Goal: Information Seeking & Learning: Understand process/instructions

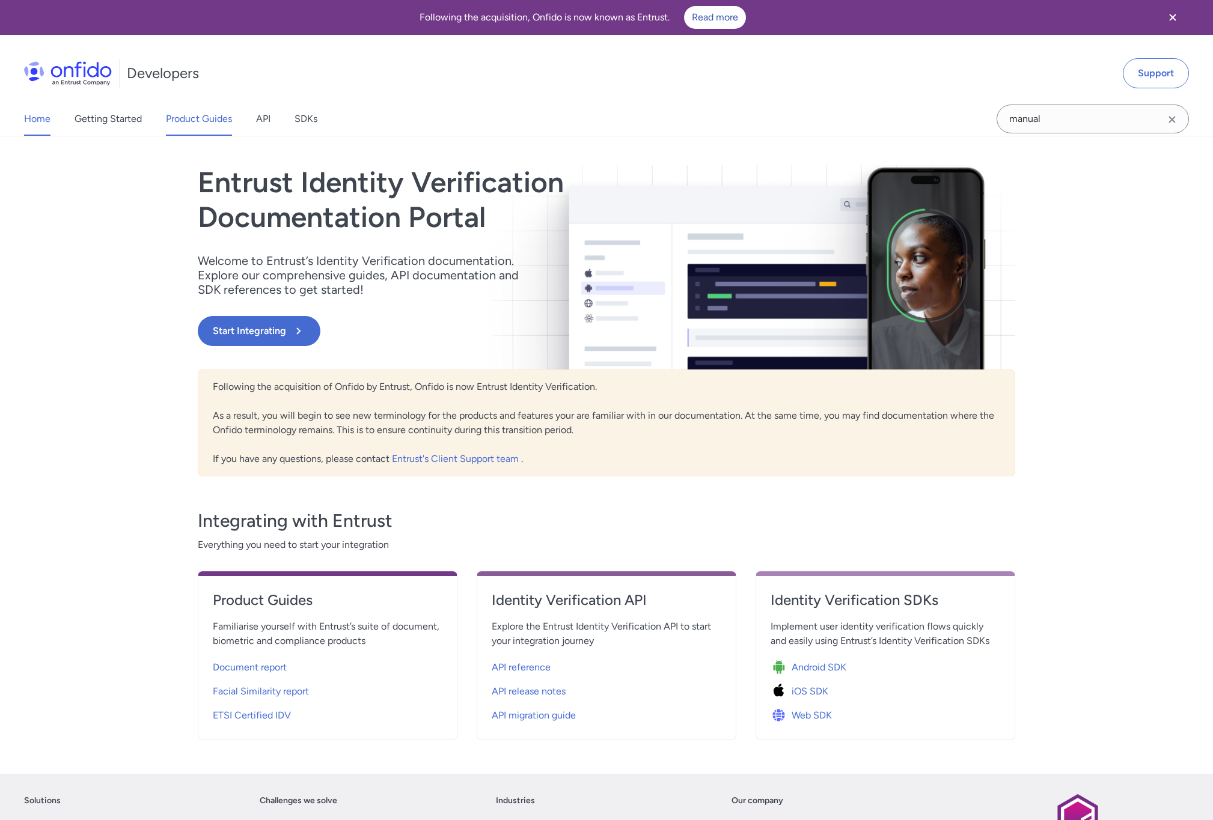
click at [195, 125] on link "Product Guides" at bounding box center [199, 119] width 66 height 34
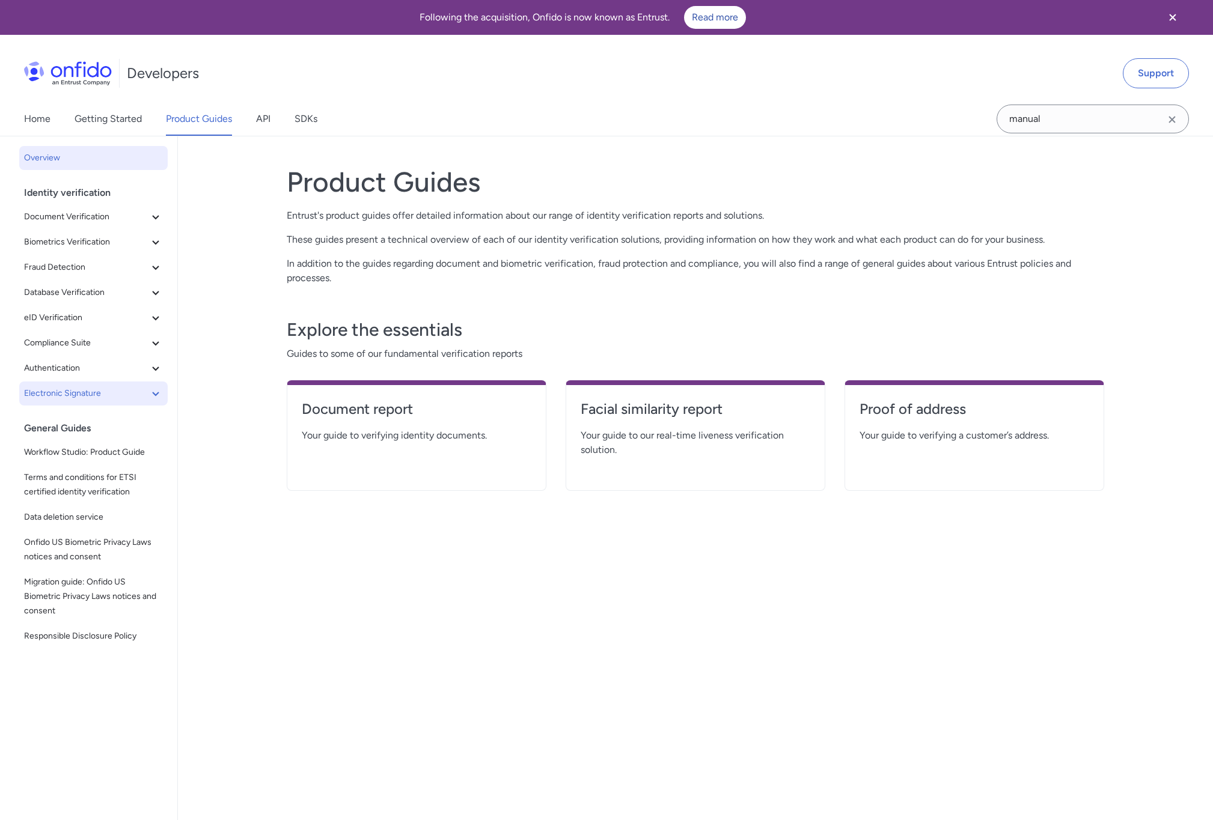
click at [153, 391] on icon at bounding box center [155, 393] width 14 height 14
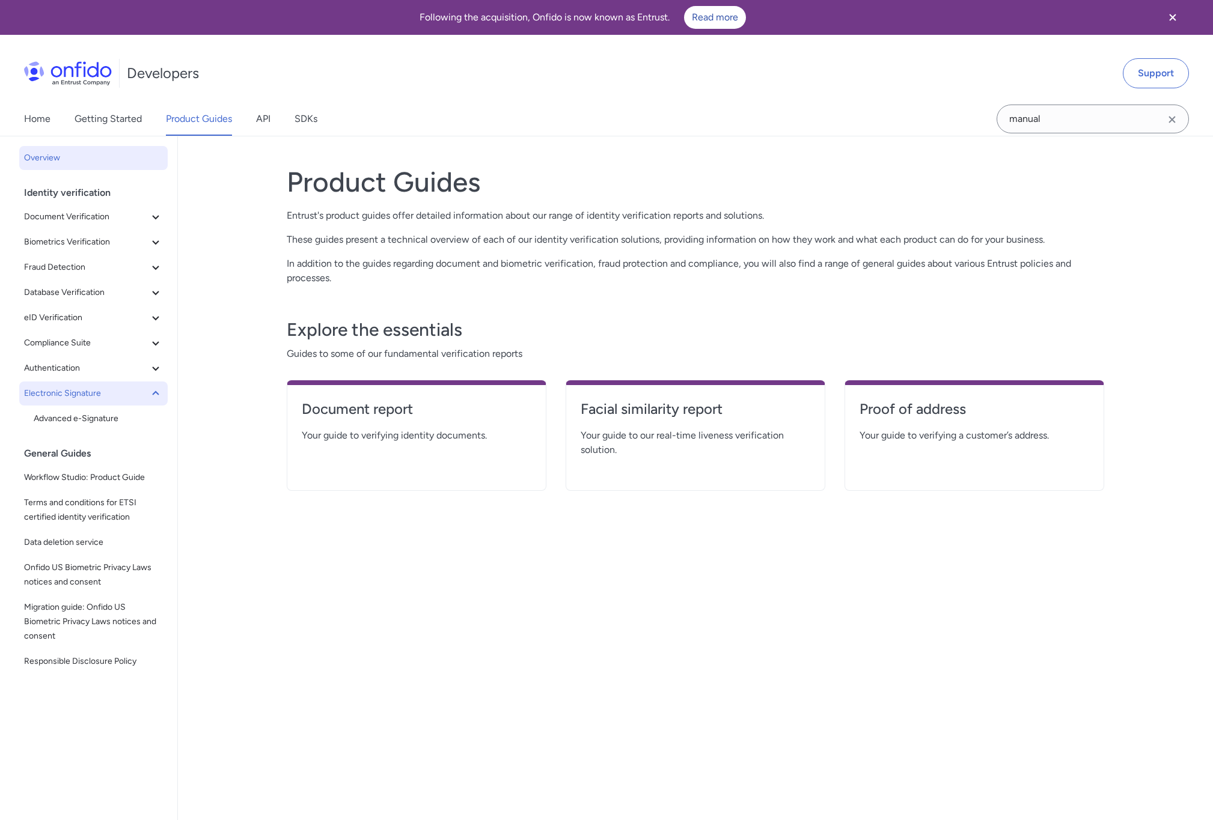
click at [153, 391] on icon at bounding box center [155, 393] width 14 height 14
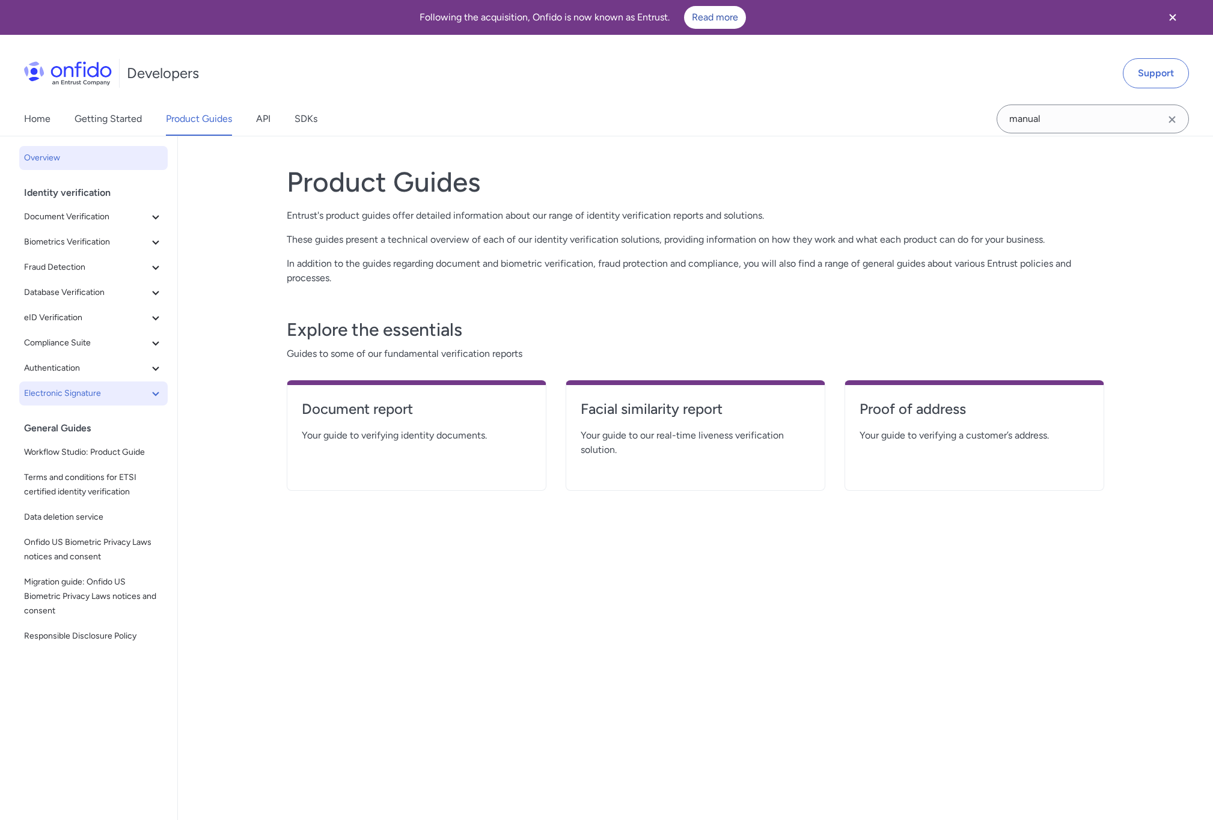
scroll to position [4, 0]
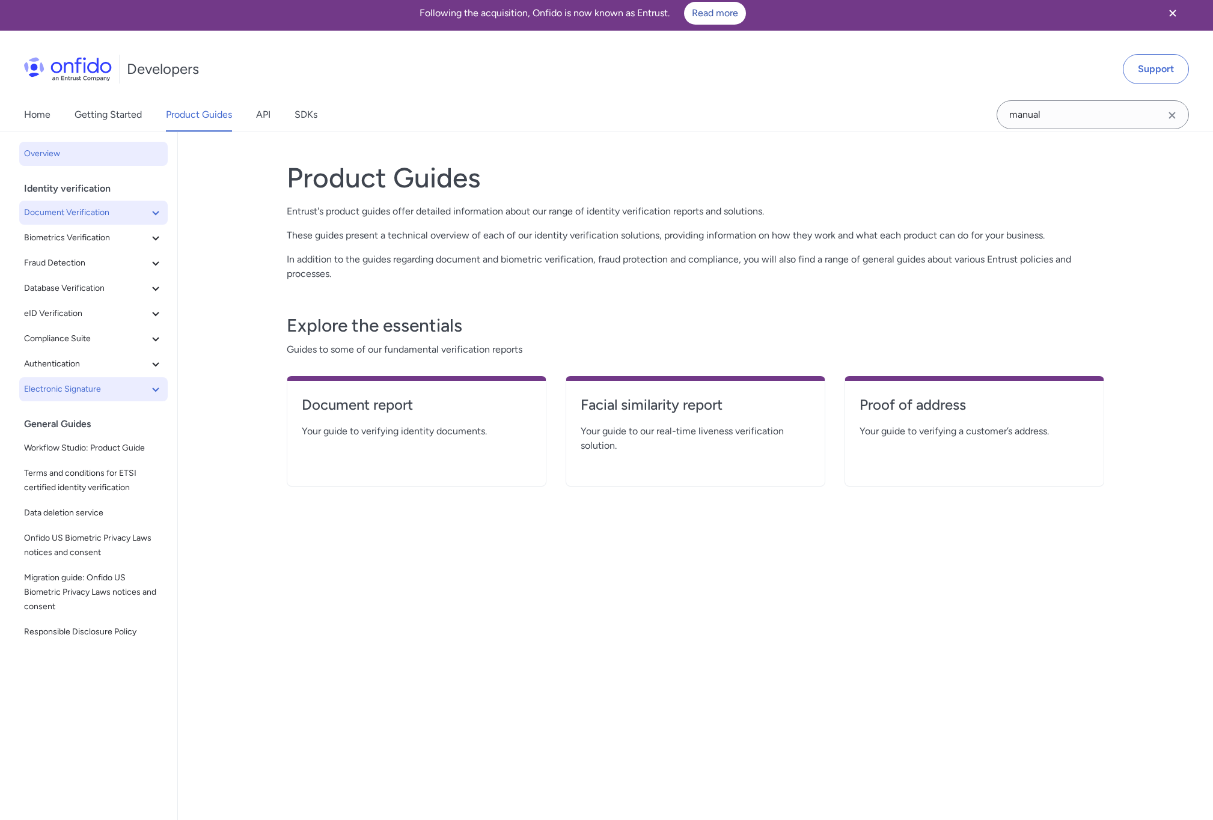
click at [158, 217] on icon at bounding box center [155, 213] width 14 height 14
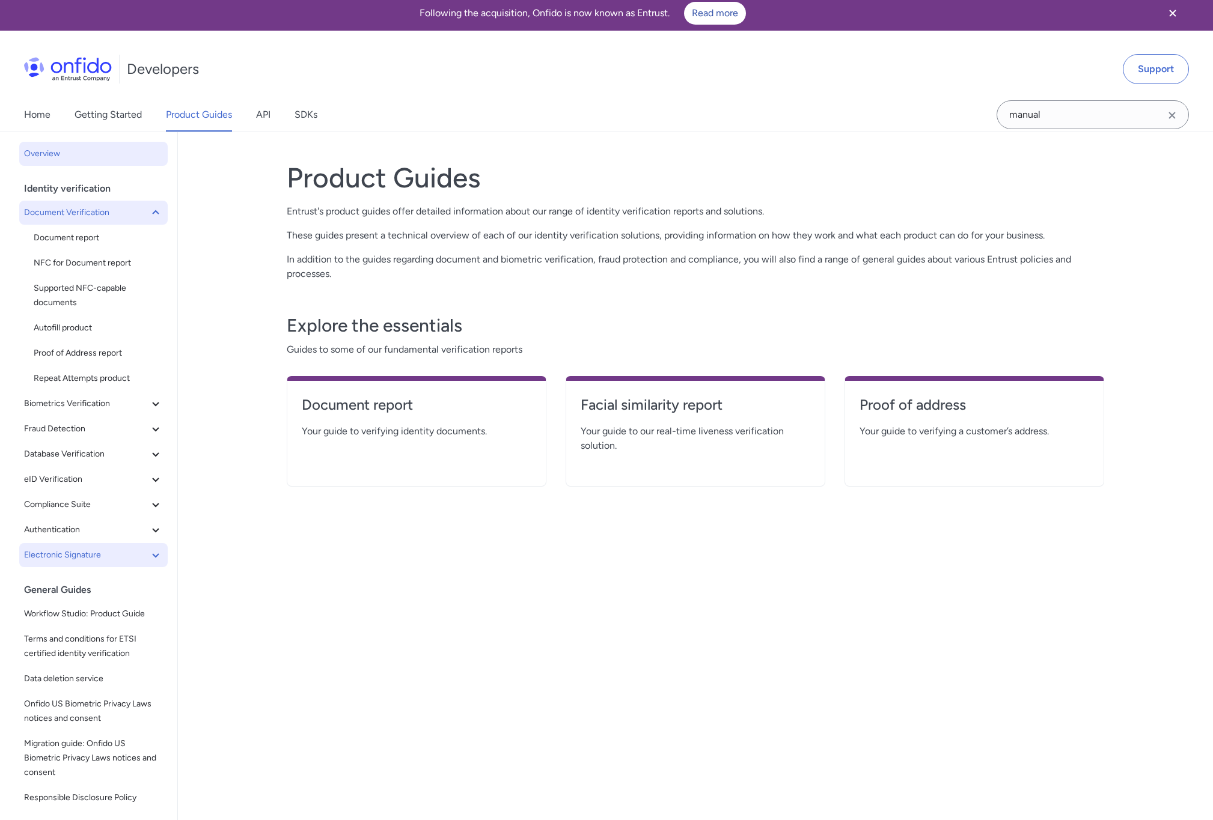
click at [147, 211] on span "Document Verification" at bounding box center [86, 213] width 124 height 14
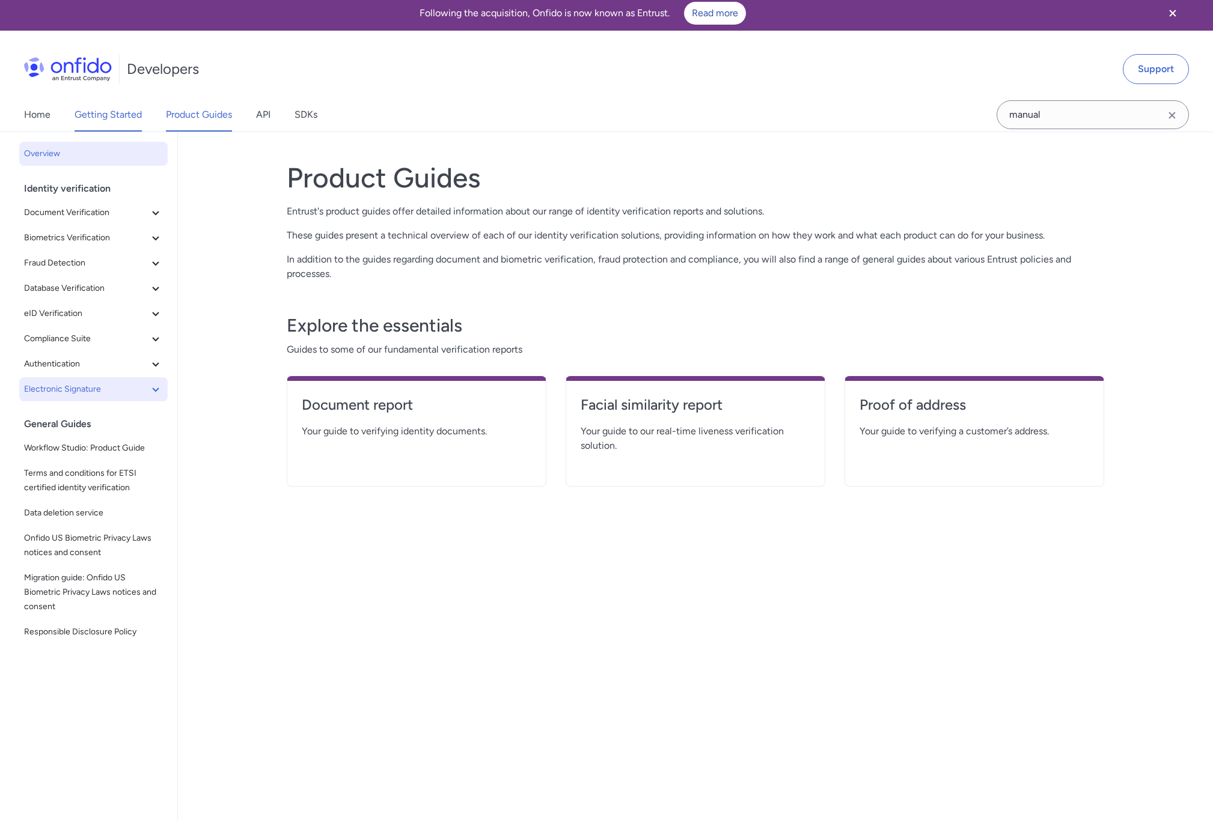
click at [107, 117] on link "Getting Started" at bounding box center [108, 115] width 67 height 34
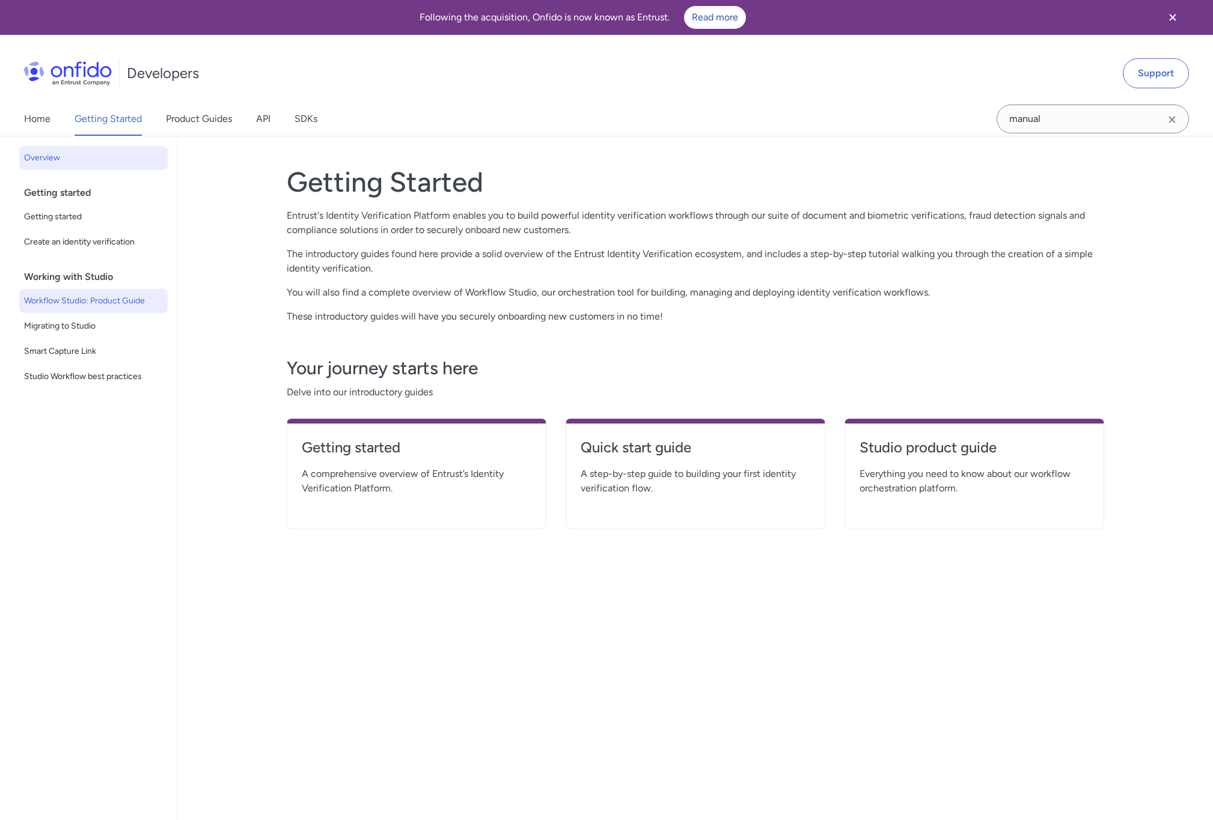
click at [118, 304] on span "Workflow Studio: Product Guide" at bounding box center [93, 301] width 139 height 14
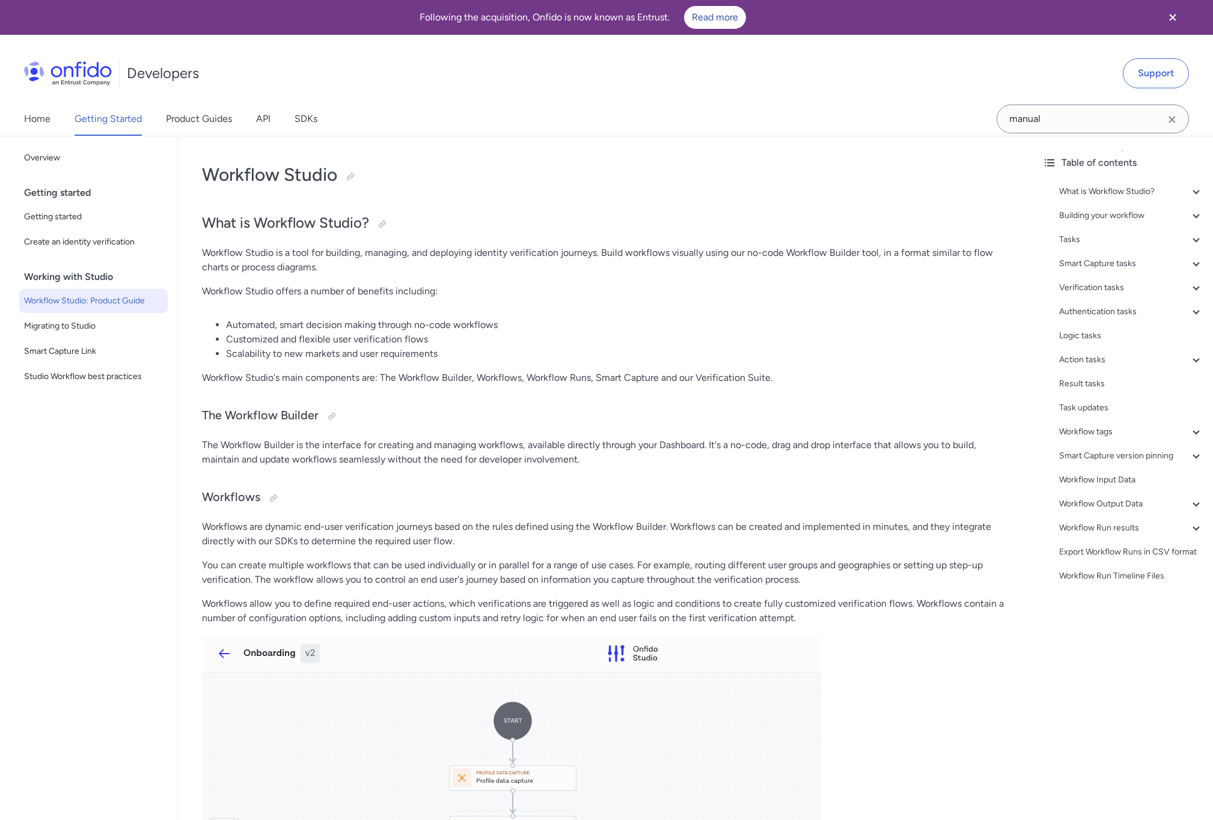
scroll to position [3, 0]
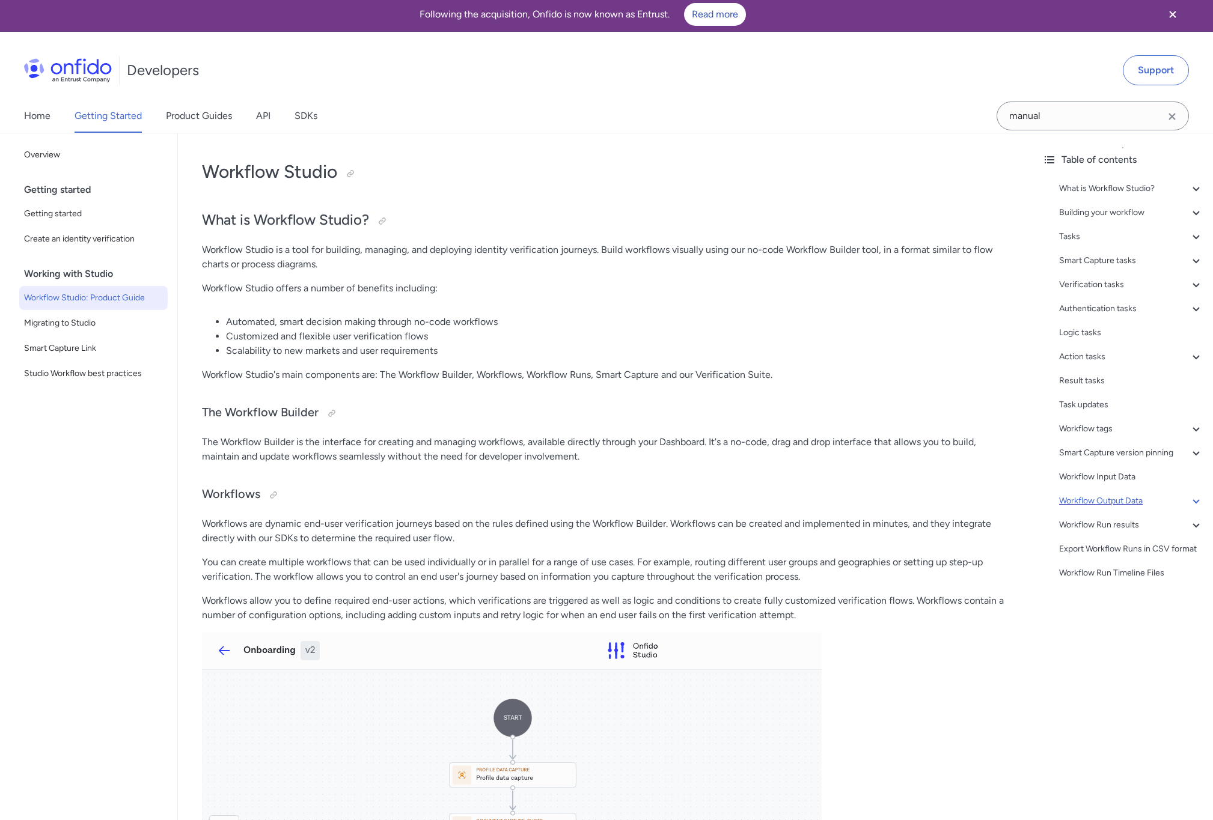
click at [1192, 502] on icon at bounding box center [1196, 501] width 14 height 14
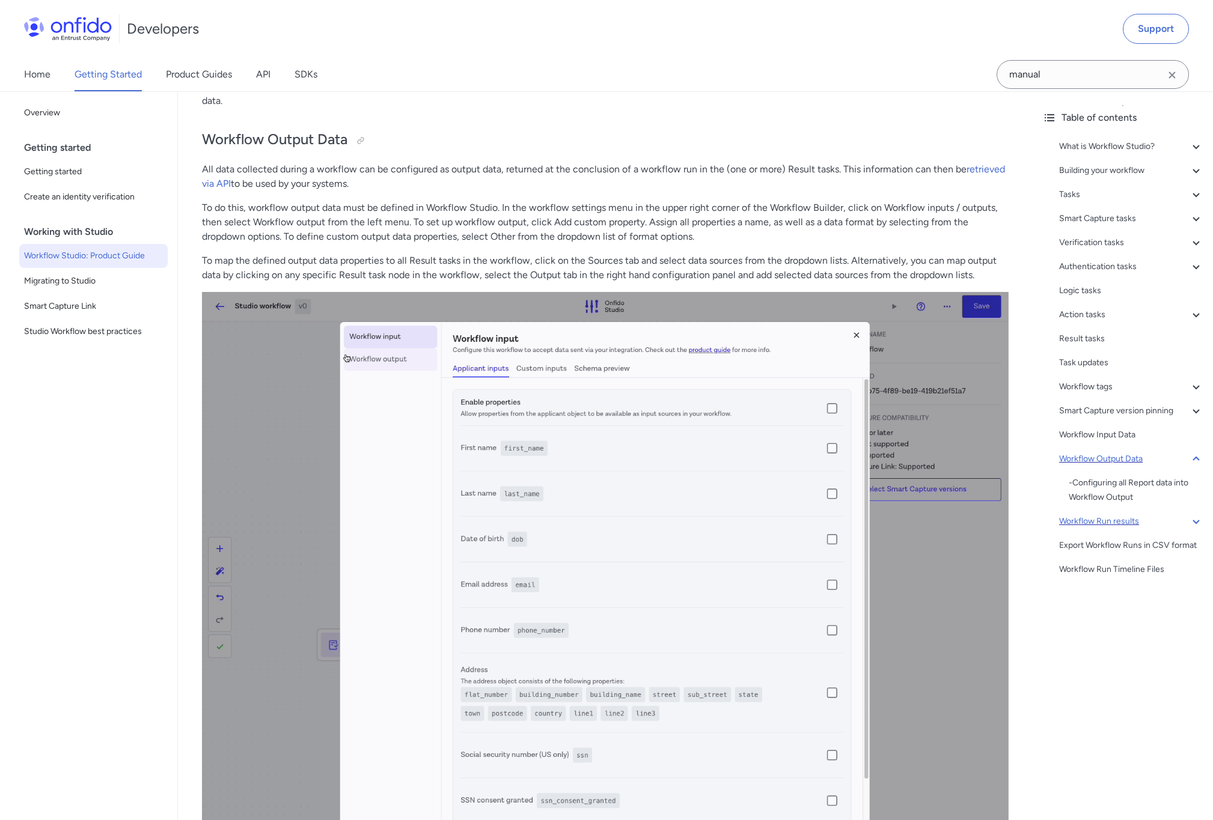
click at [1136, 517] on div "Workflow Run results" at bounding box center [1131, 521] width 144 height 14
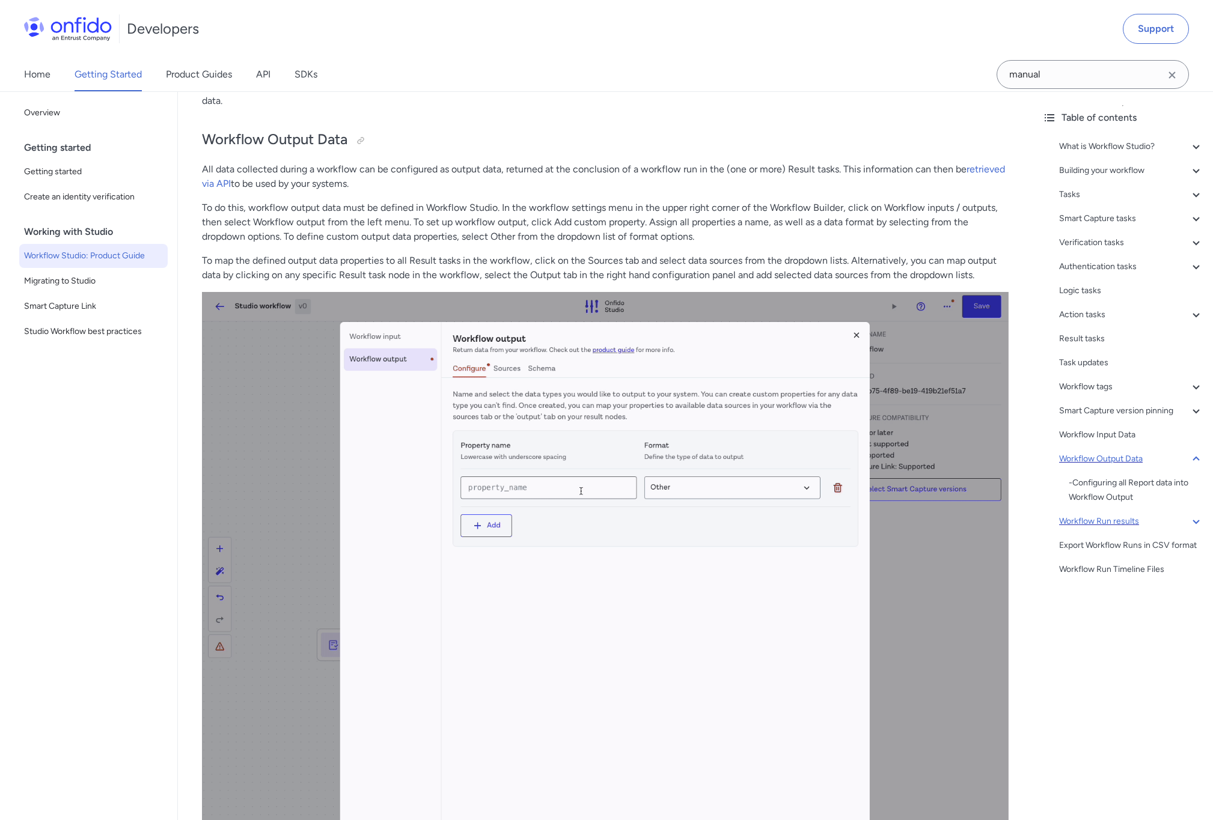
scroll to position [25612, 0]
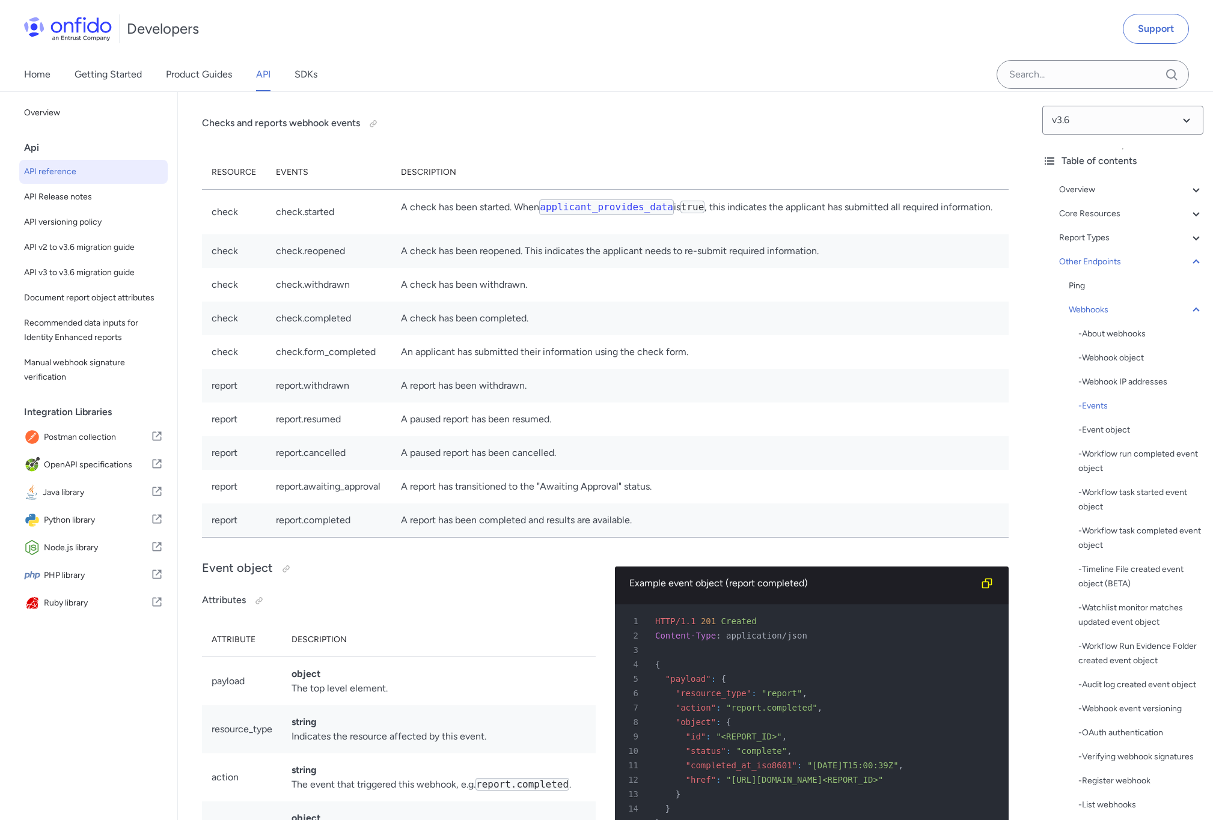
scroll to position [89622, 0]
